Goal: Information Seeking & Learning: Check status

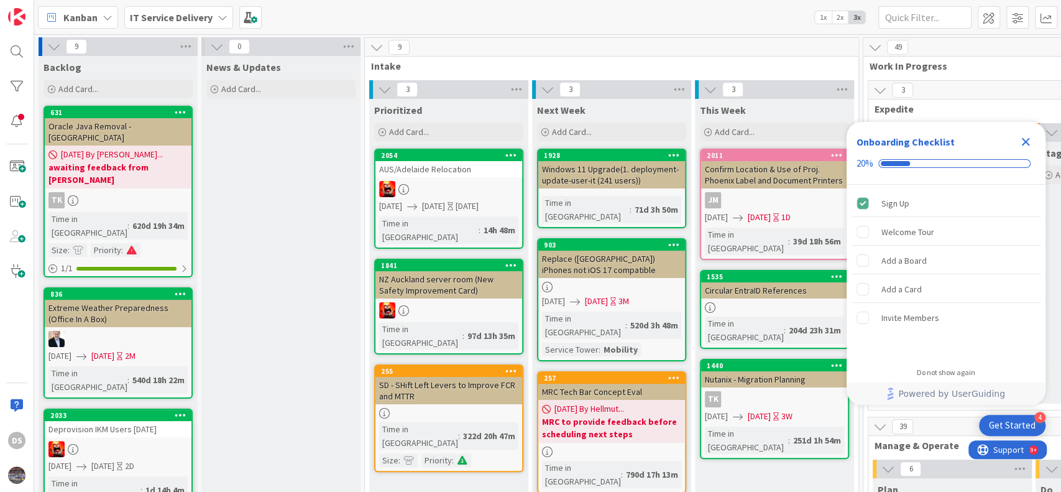
click at [223, 14] on icon at bounding box center [223, 17] width 10 height 10
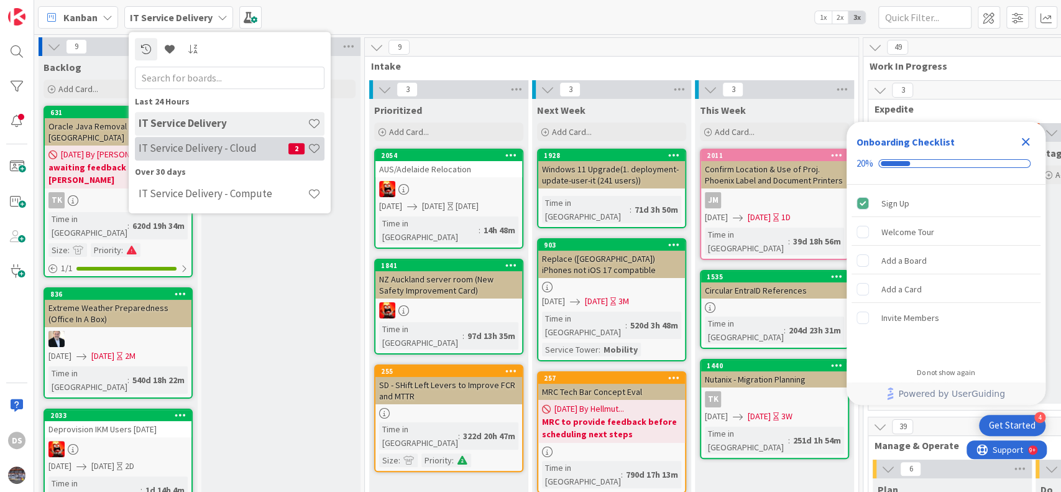
click at [199, 154] on h4 "IT Service Delivery - Cloud" at bounding box center [214, 148] width 150 height 12
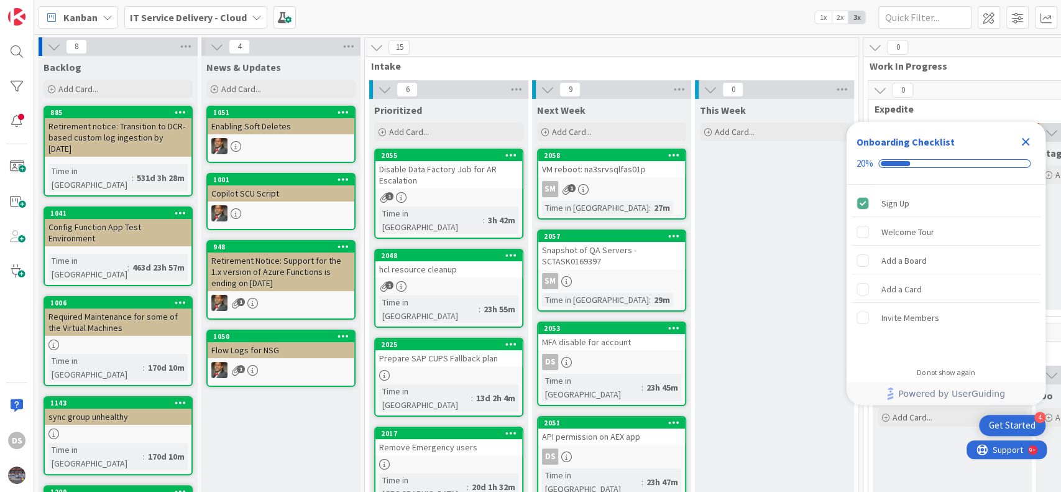
click at [1026, 142] on icon "Close Checklist" at bounding box center [1026, 142] width 8 height 8
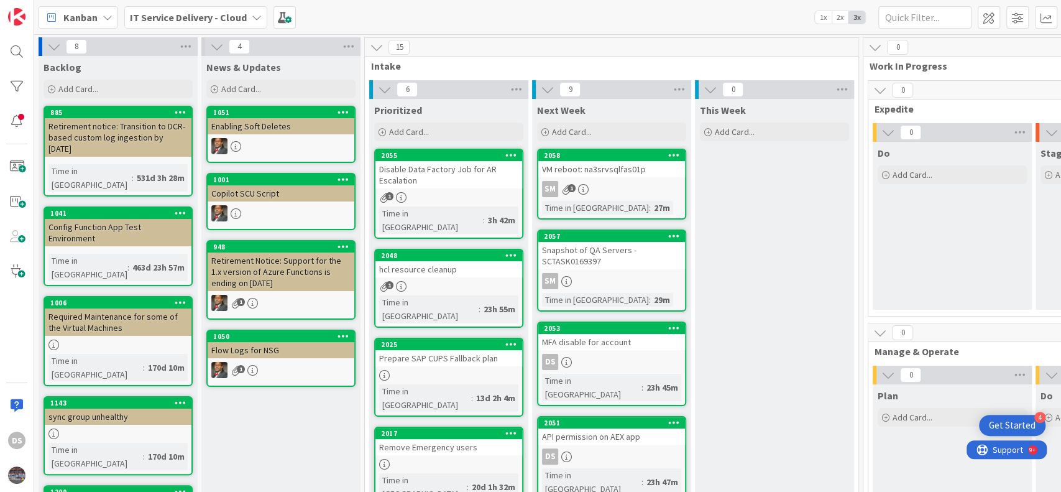
click at [634, 348] on div "MFA disable for account" at bounding box center [611, 342] width 147 height 16
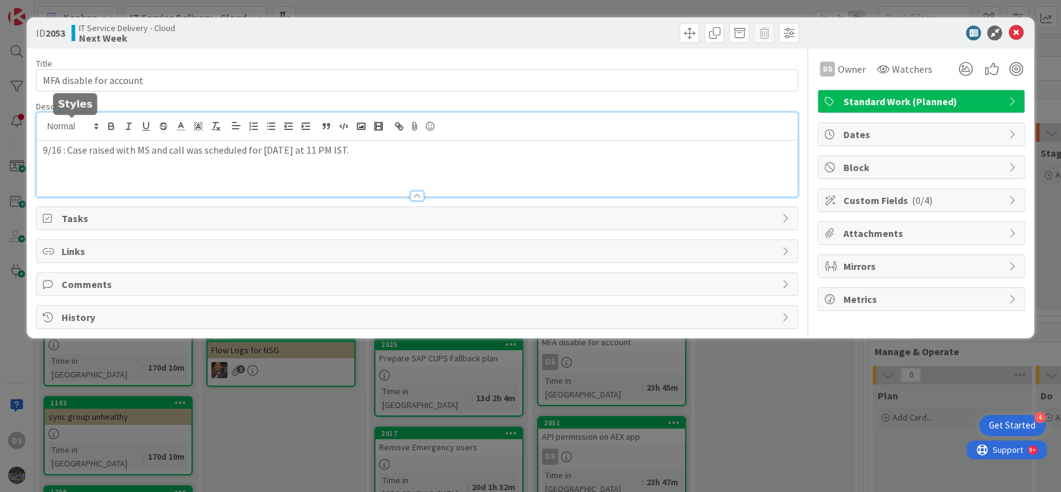
click at [42, 125] on div "9/16 : Case raised with MS and call was scheduled for today at 11 PM IST." at bounding box center [417, 154] width 761 height 84
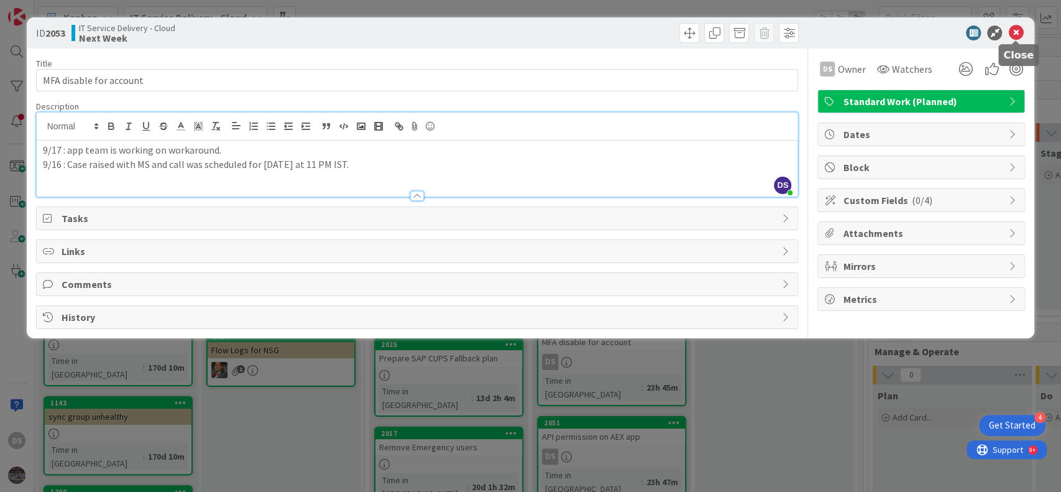
click at [1022, 39] on icon at bounding box center [1015, 32] width 15 height 15
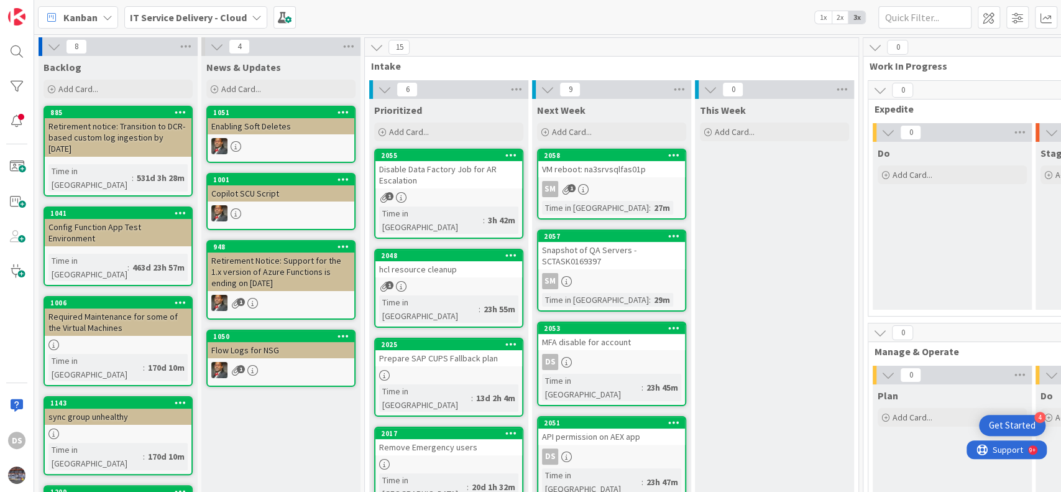
click at [610, 428] on div "API permission on AEX app" at bounding box center [611, 436] width 147 height 16
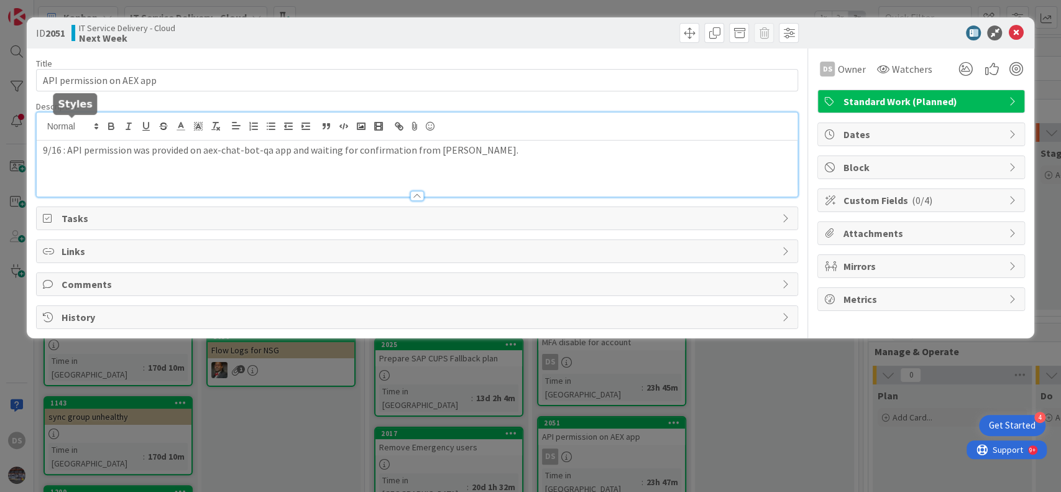
click at [41, 126] on div "9/16 : API permission was provided on aex-chat-bot-qa app and waiting for confi…" at bounding box center [417, 154] width 761 height 84
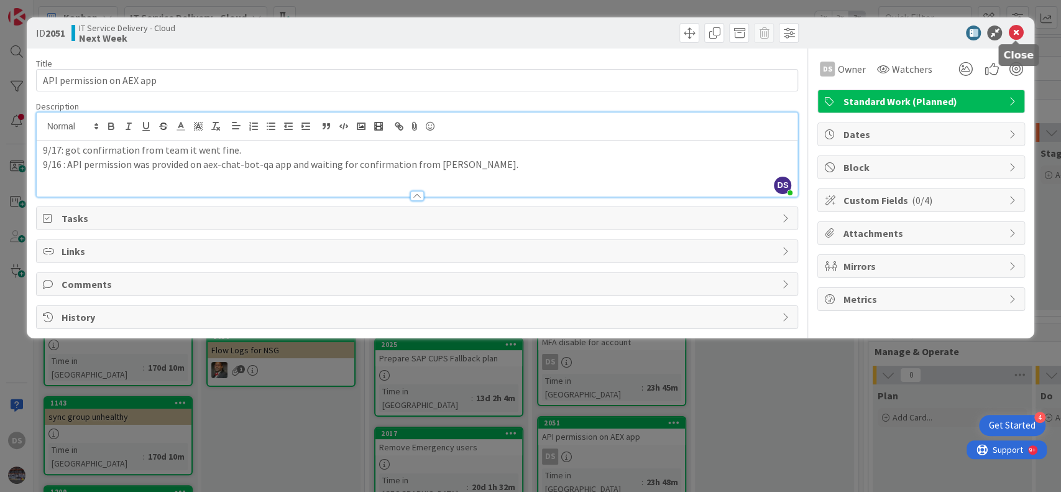
click at [1020, 35] on icon at bounding box center [1015, 32] width 15 height 15
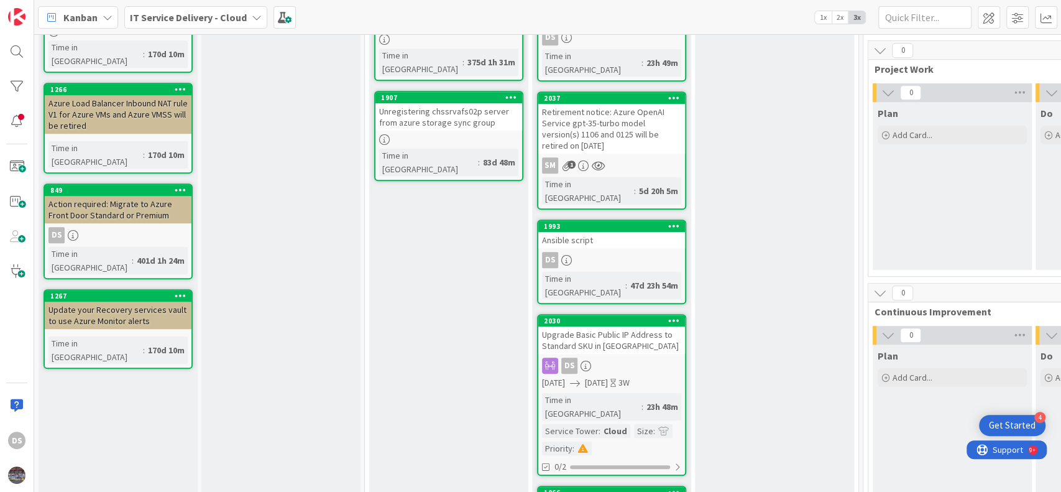
scroll to position [535, 0]
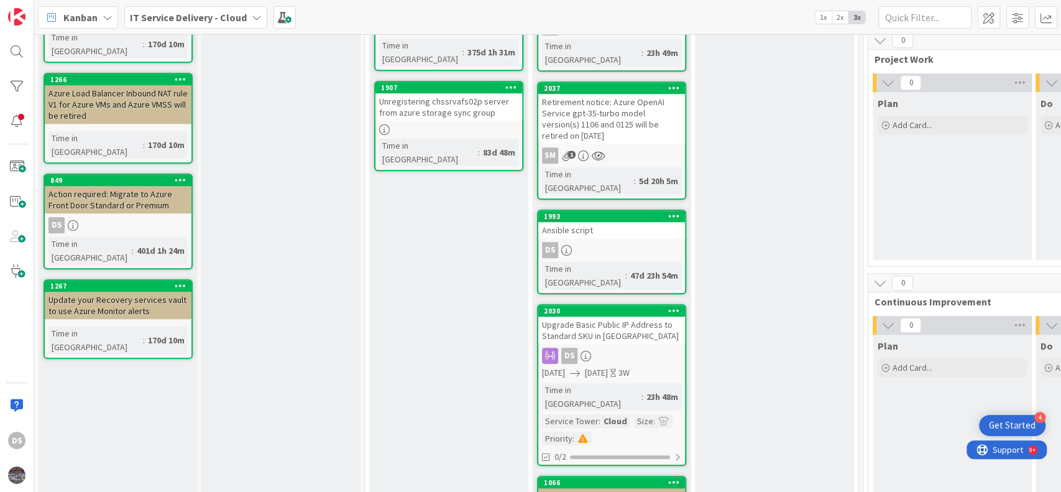
click at [623, 316] on div "Upgrade Basic Public IP Address to Standard SKU in Azure" at bounding box center [611, 329] width 147 height 27
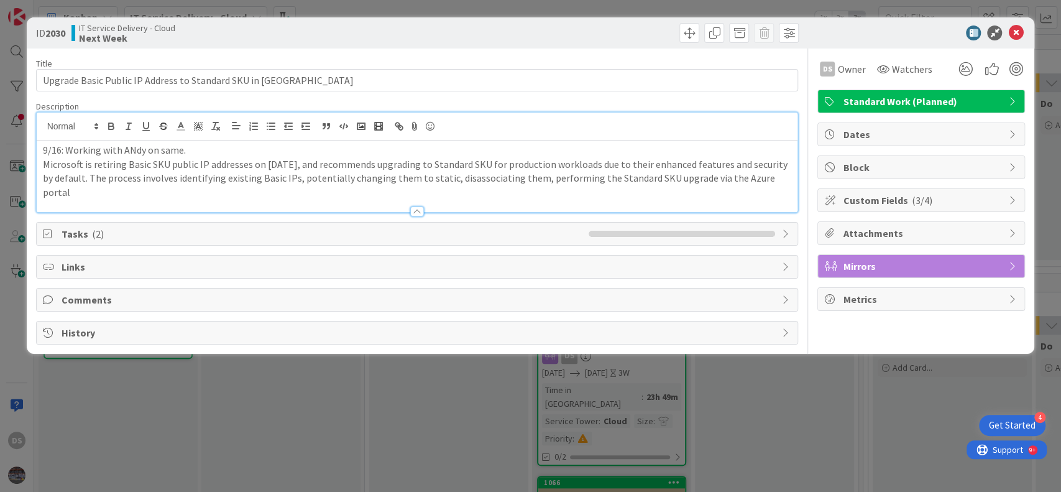
click at [40, 127] on div "9/16: Working with ANdy on same. Microsoft is retiring Basic SKU public IP addr…" at bounding box center [417, 161] width 761 height 99
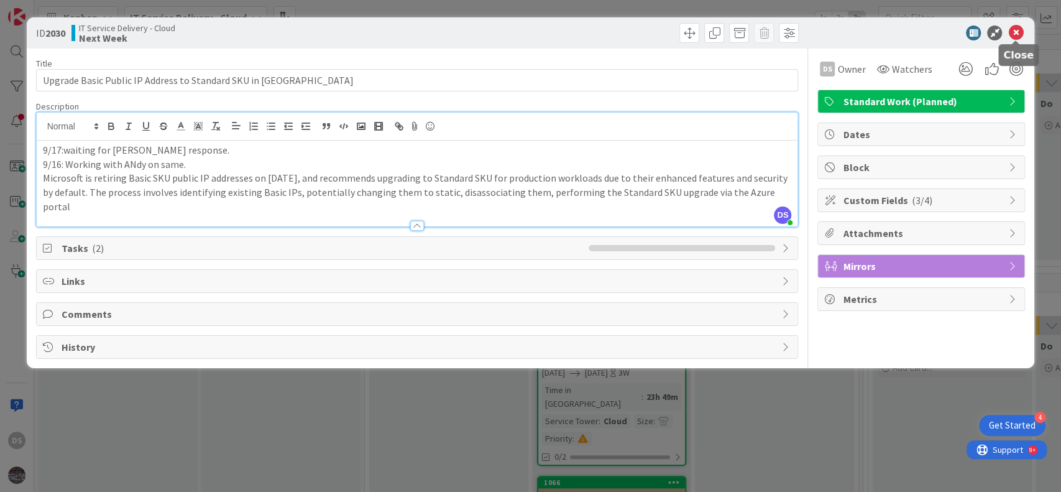
click at [1017, 32] on icon at bounding box center [1015, 32] width 15 height 15
